Goal: Task Accomplishment & Management: Complete application form

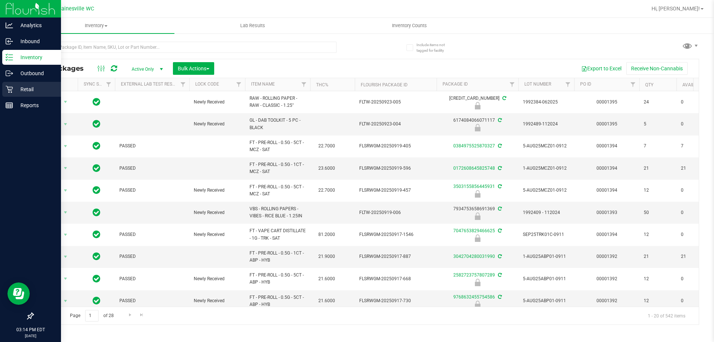
click at [9, 89] on icon at bounding box center [9, 89] width 7 height 7
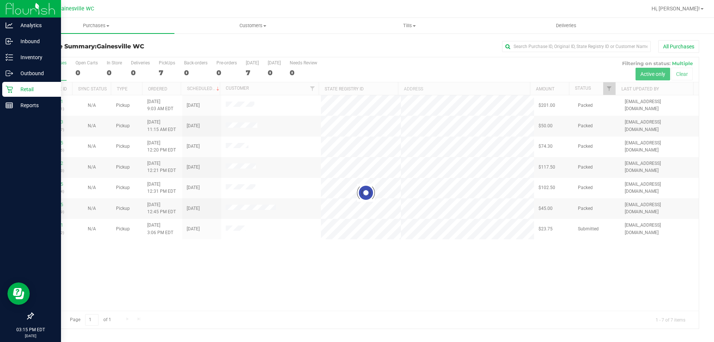
click at [57, 224] on div at bounding box center [366, 192] width 666 height 271
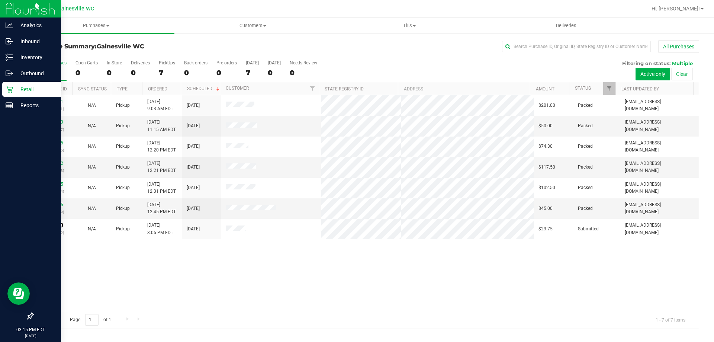
click at [57, 224] on link "12009951" at bounding box center [52, 224] width 21 height 5
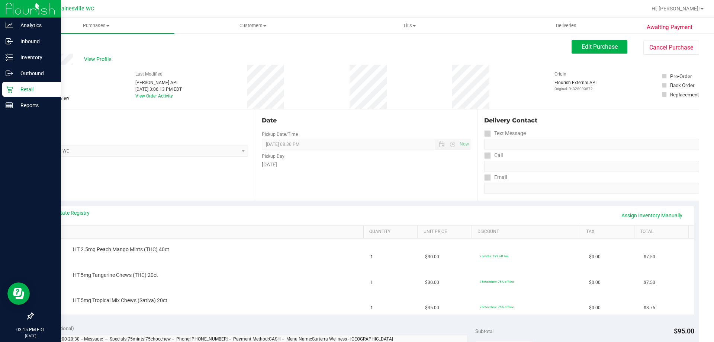
click at [391, 178] on div "Date Pickup Date/Time [DATE] Now [DATE] 08:30 PM Now Pickup Day [DATE]" at bounding box center [366, 154] width 222 height 91
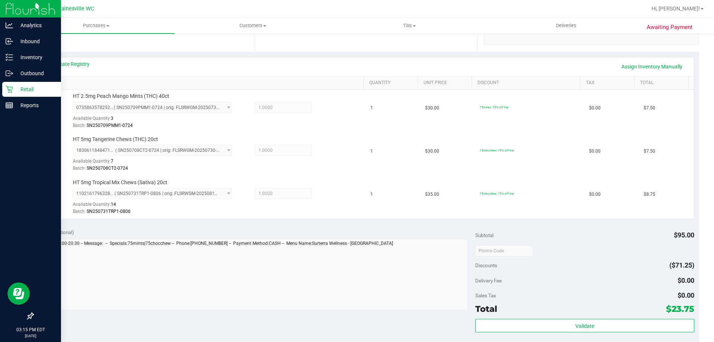
scroll to position [260, 0]
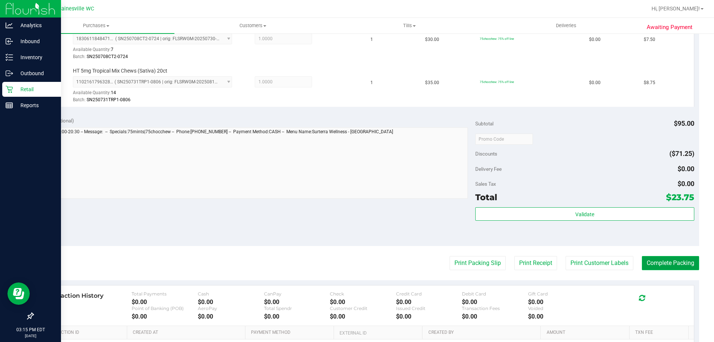
click at [645, 257] on button "Complete Packing" at bounding box center [670, 263] width 57 height 14
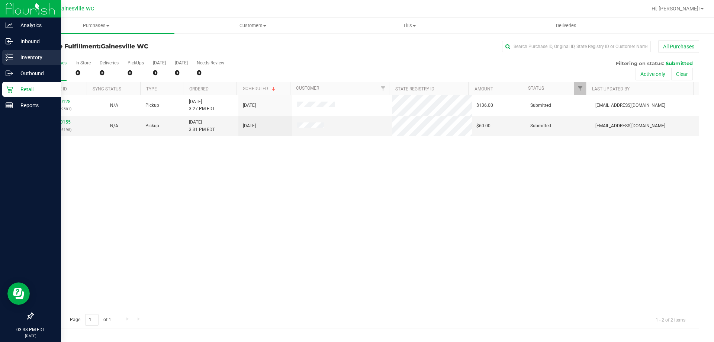
click at [15, 53] on p "Inventory" at bounding box center [35, 57] width 45 height 9
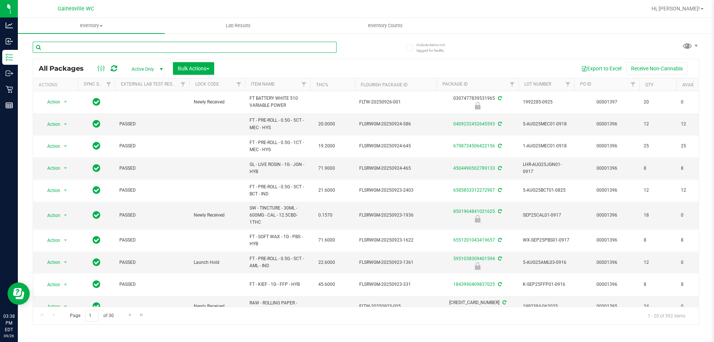
click at [128, 48] on input "text" at bounding box center [185, 47] width 304 height 11
type input "5435231576859246"
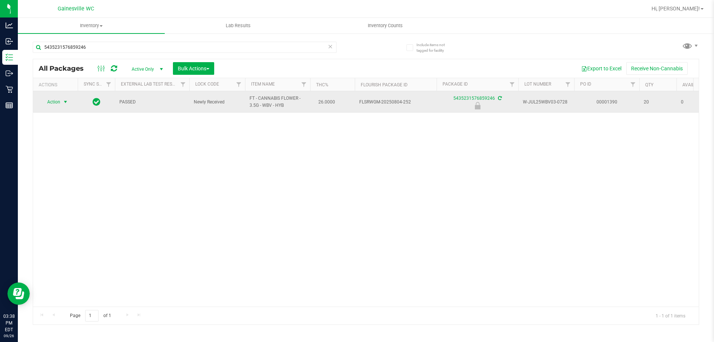
click at [56, 104] on span "Action" at bounding box center [51, 102] width 20 height 10
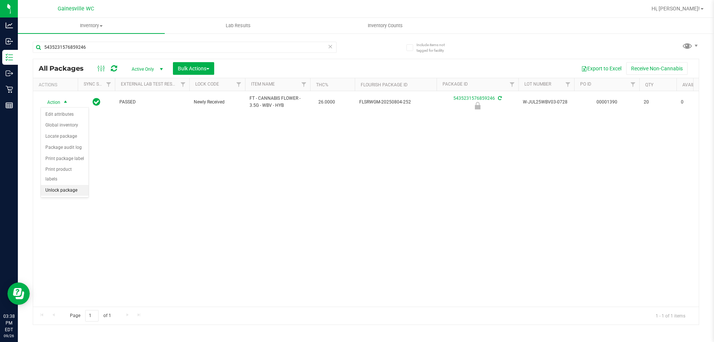
click at [56, 185] on li "Unlock package" at bounding box center [65, 190] width 48 height 11
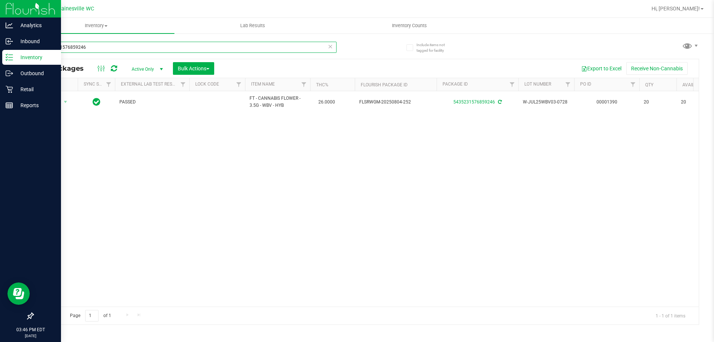
drag, startPoint x: 109, startPoint y: 48, endPoint x: 0, endPoint y: 12, distance: 114.9
click at [0, 12] on div "Analytics Inbound Inventory Outbound Retail Reports 03:46 PM EDT [DATE] 09/26 G…" at bounding box center [357, 171] width 714 height 342
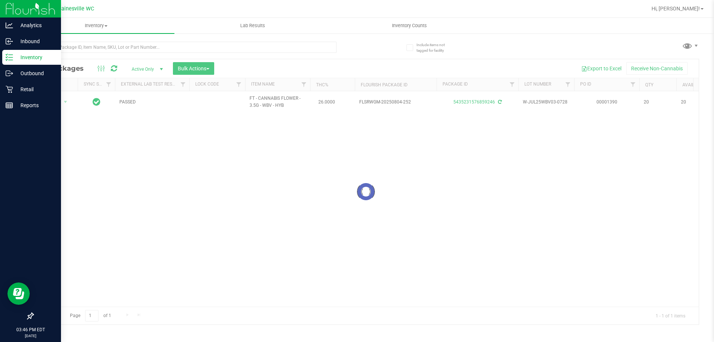
click at [19, 60] on p "Inventory" at bounding box center [35, 57] width 45 height 9
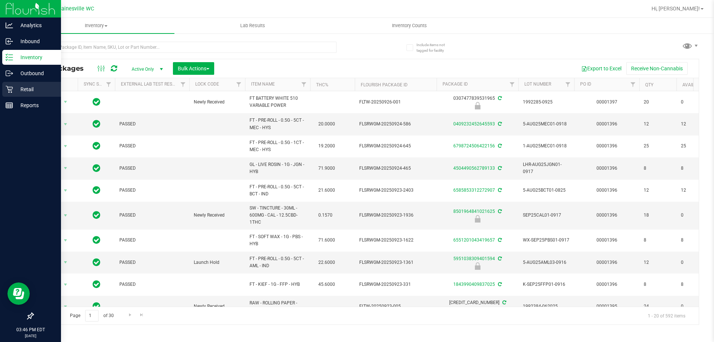
click at [23, 96] on div "Retail" at bounding box center [31, 89] width 59 height 15
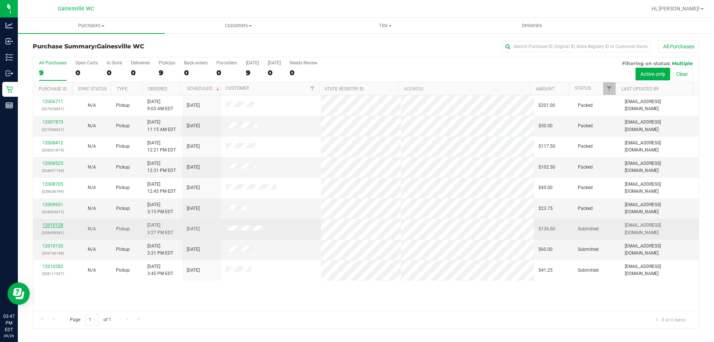
click at [60, 226] on link "12010128" at bounding box center [52, 224] width 21 height 5
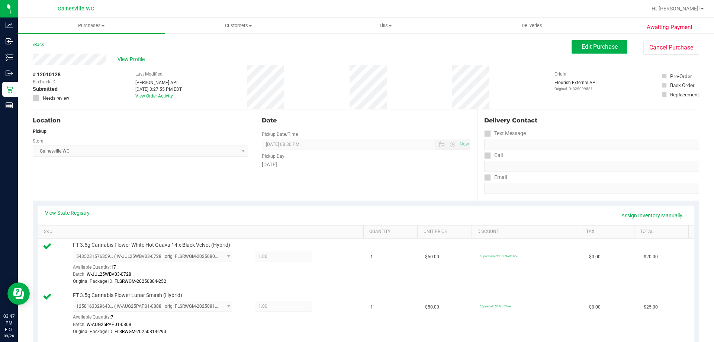
scroll to position [37, 0]
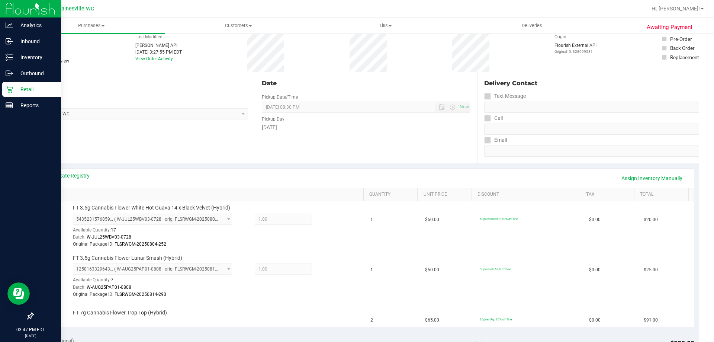
click at [13, 90] on icon at bounding box center [9, 89] width 7 height 7
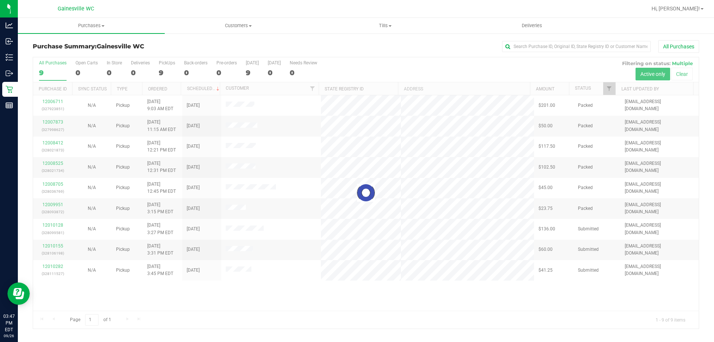
click at [60, 247] on div at bounding box center [366, 192] width 666 height 271
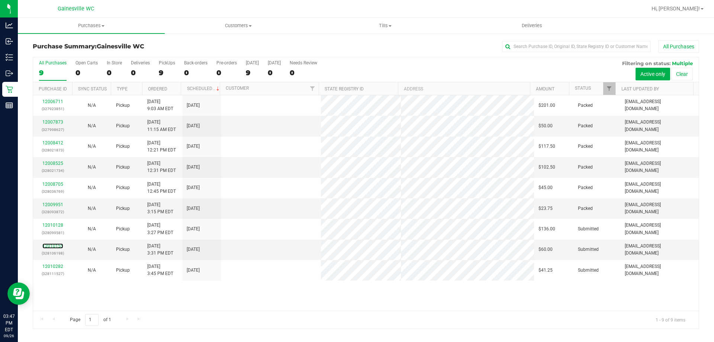
click at [60, 247] on link "12010155" at bounding box center [52, 245] width 21 height 5
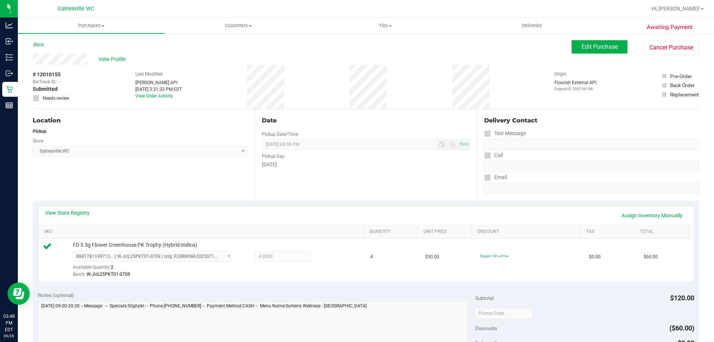
scroll to position [223, 0]
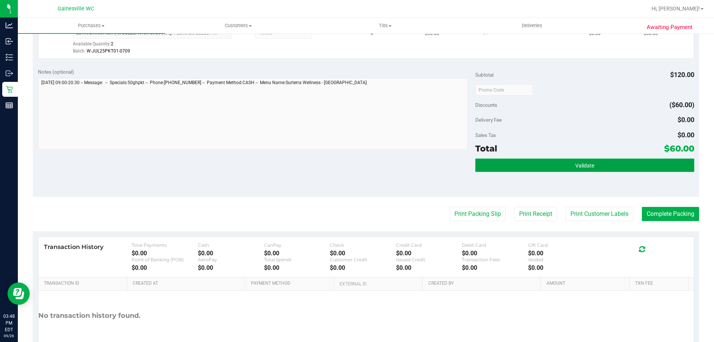
click at [653, 166] on button "Validate" at bounding box center [584, 164] width 219 height 13
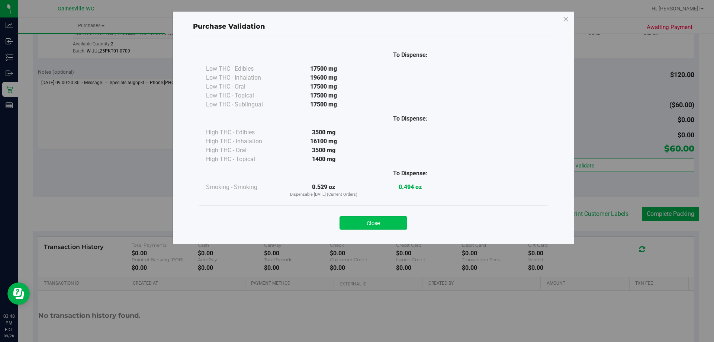
click at [404, 225] on button "Close" at bounding box center [374, 222] width 68 height 13
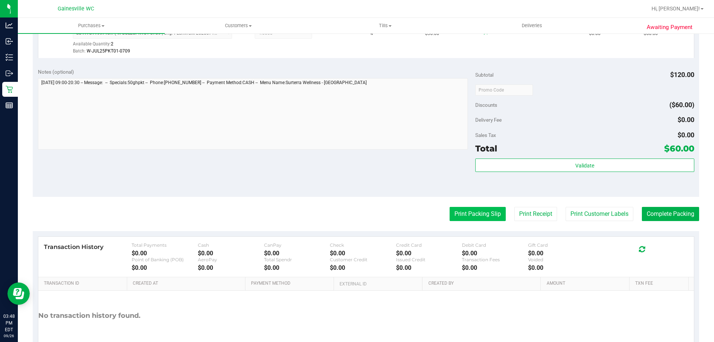
click at [453, 217] on button "Print Packing Slip" at bounding box center [478, 214] width 56 height 14
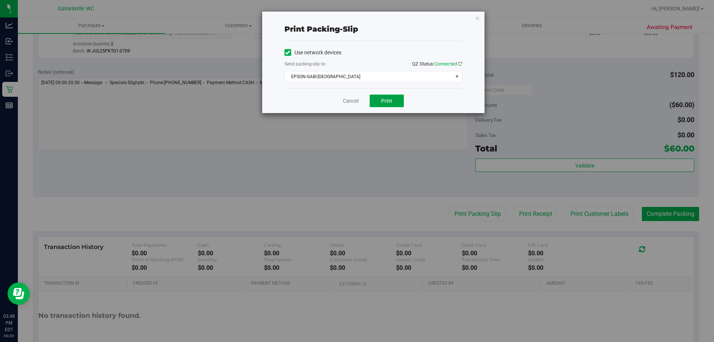
click at [390, 100] on span "Print" at bounding box center [386, 101] width 11 height 6
click at [352, 101] on link "Cancel" at bounding box center [351, 101] width 16 height 8
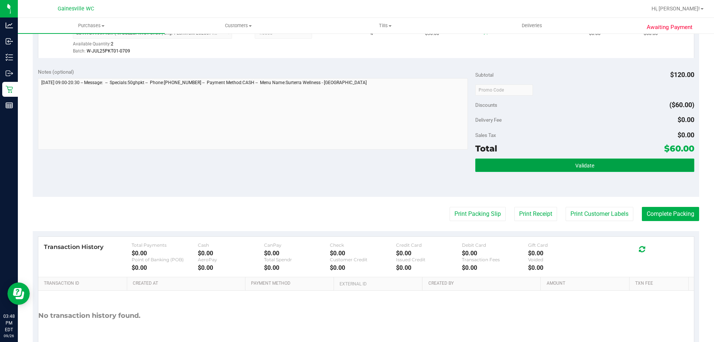
click at [594, 165] on button "Validate" at bounding box center [584, 164] width 219 height 13
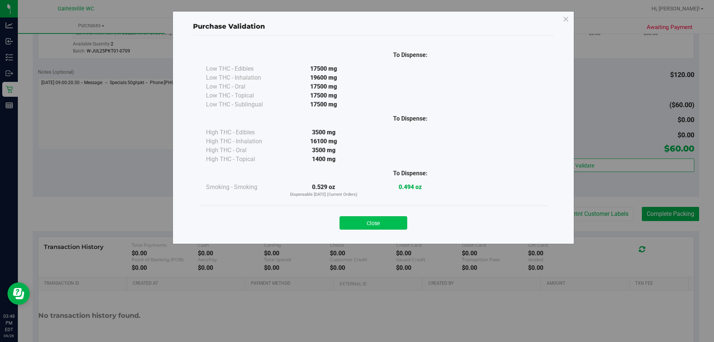
click at [378, 225] on button "Close" at bounding box center [374, 222] width 68 height 13
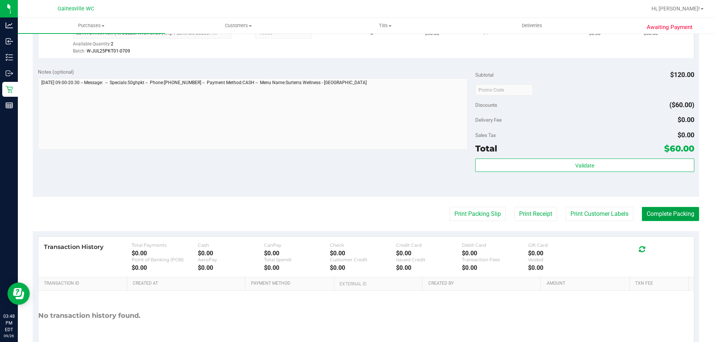
click at [670, 212] on button "Complete Packing" at bounding box center [670, 214] width 57 height 14
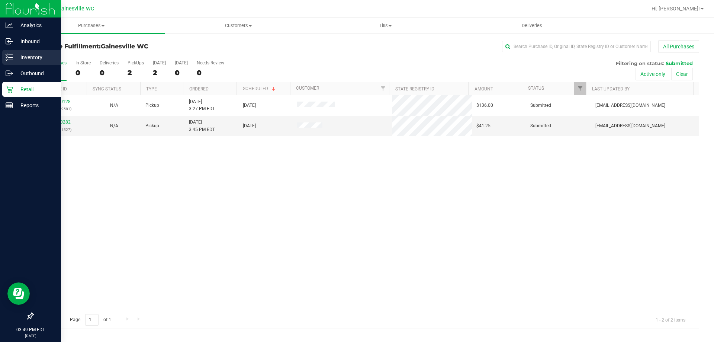
click at [15, 52] on div "Inventory" at bounding box center [31, 57] width 59 height 15
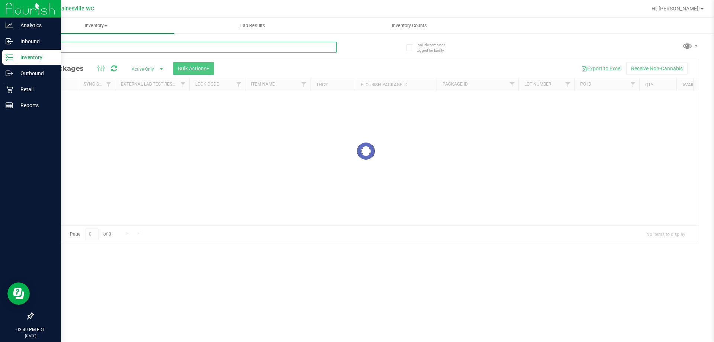
click at [203, 51] on input "text" at bounding box center [185, 47] width 304 height 11
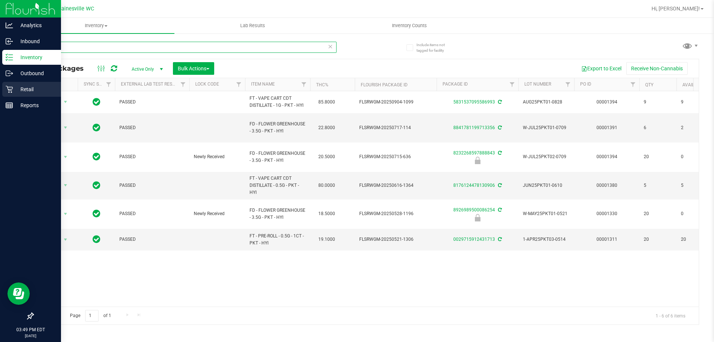
type input "pkt"
click at [23, 88] on p "Retail" at bounding box center [35, 89] width 45 height 9
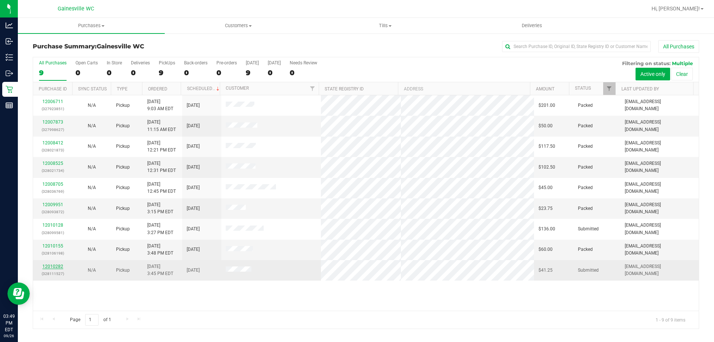
click at [59, 267] on link "12010282" at bounding box center [52, 266] width 21 height 5
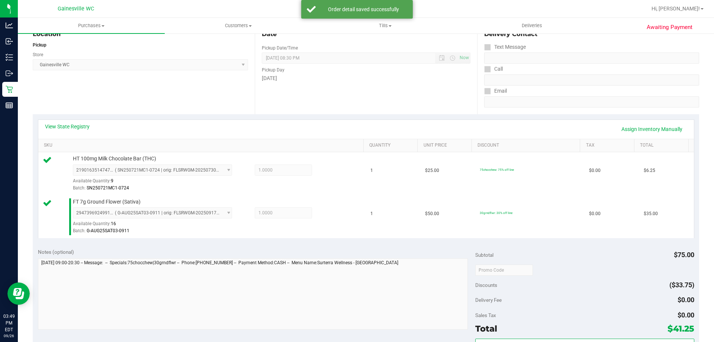
scroll to position [149, 0]
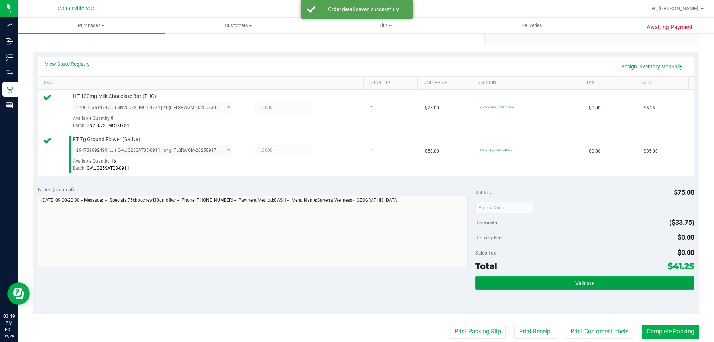
click at [503, 278] on button "Validate" at bounding box center [584, 282] width 219 height 13
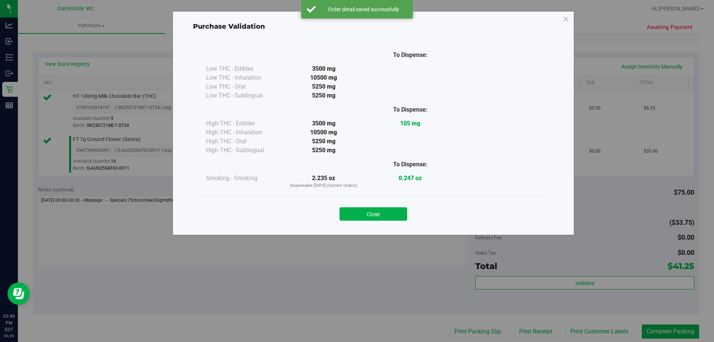
click at [363, 223] on div "Close" at bounding box center [374, 211] width 350 height 30
click at [378, 213] on button "Close" at bounding box center [374, 213] width 68 height 13
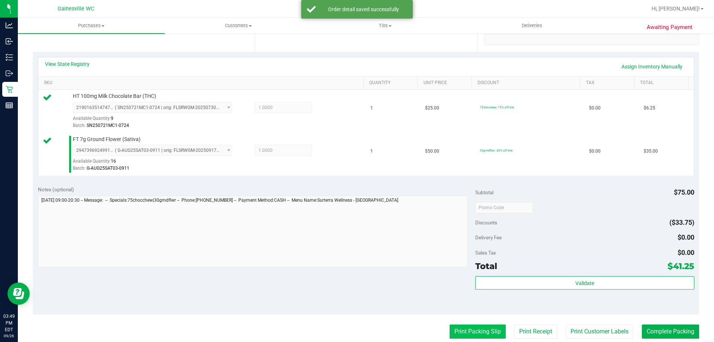
click at [458, 334] on button "Print Packing Slip" at bounding box center [478, 331] width 56 height 14
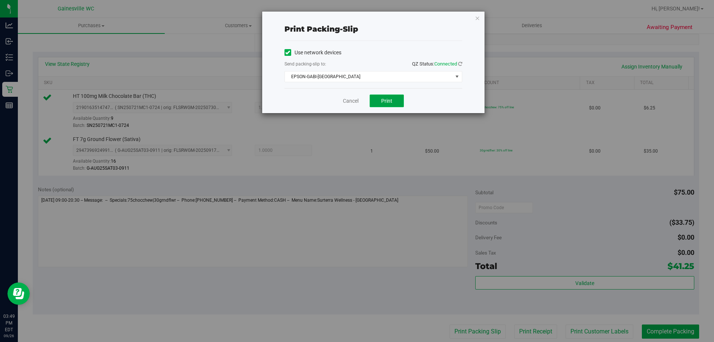
click at [381, 104] on button "Print" at bounding box center [387, 100] width 34 height 13
click at [343, 101] on link "Cancel" at bounding box center [351, 101] width 16 height 8
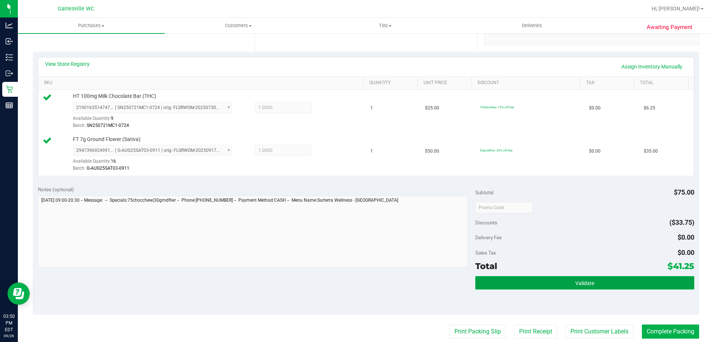
click at [539, 282] on button "Validate" at bounding box center [584, 282] width 219 height 13
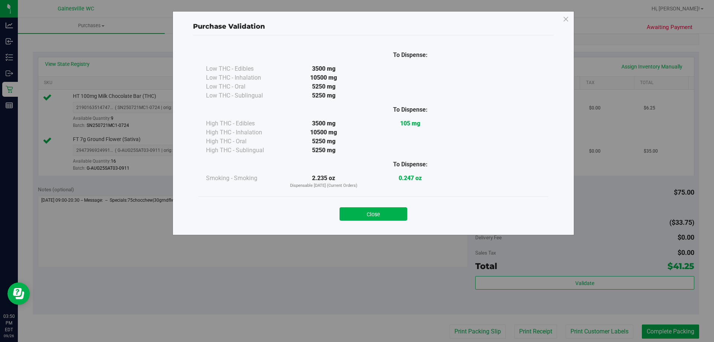
click at [385, 212] on button "Close" at bounding box center [374, 213] width 68 height 13
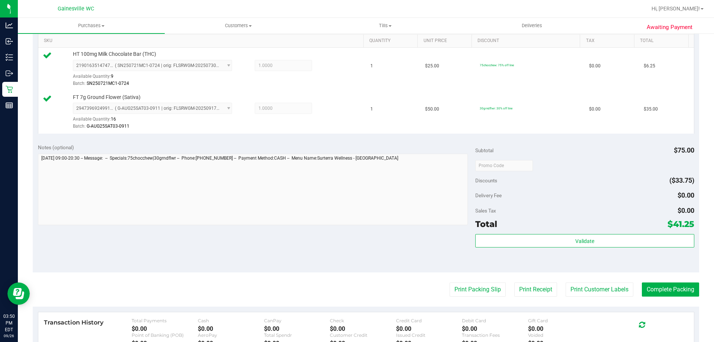
scroll to position [223, 0]
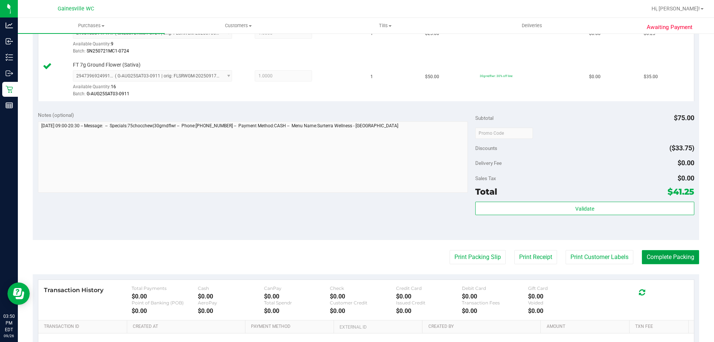
click at [690, 252] on button "Complete Packing" at bounding box center [670, 257] width 57 height 14
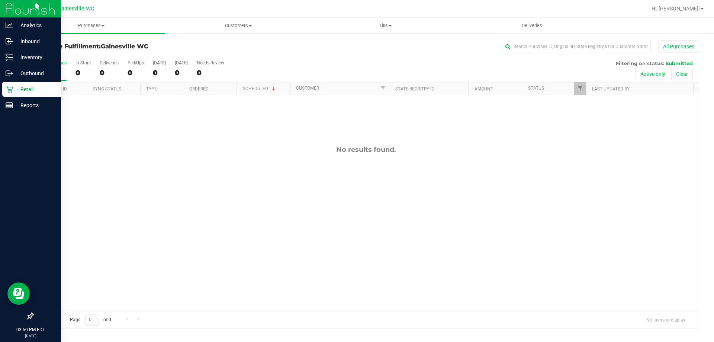
click at [3, 90] on div "Retail" at bounding box center [31, 89] width 59 height 15
